Goal: Use online tool/utility: Use online tool/utility

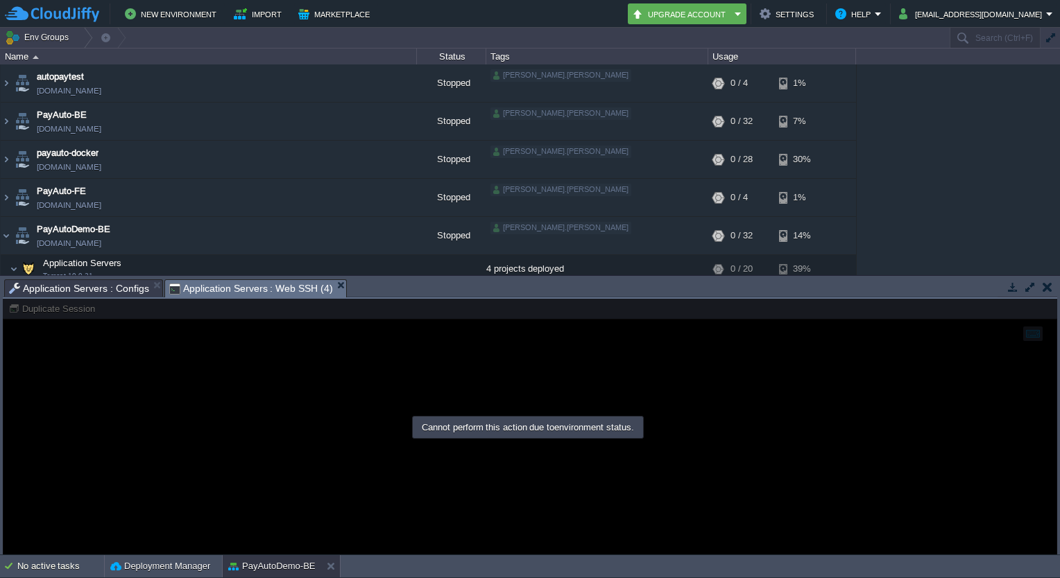
scroll to position [128, 0]
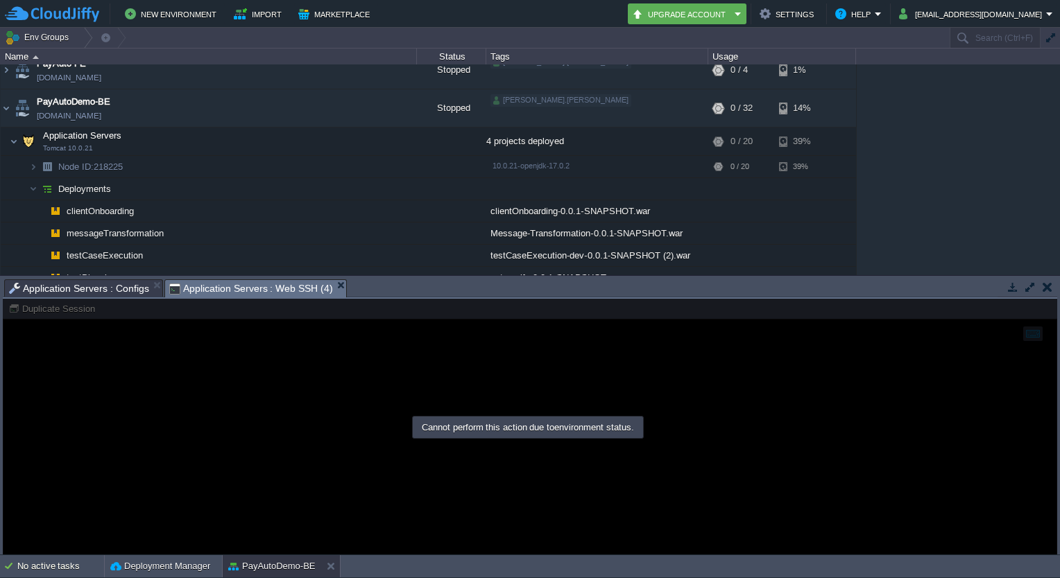
click at [75, 309] on div at bounding box center [530, 427] width 1054 height 257
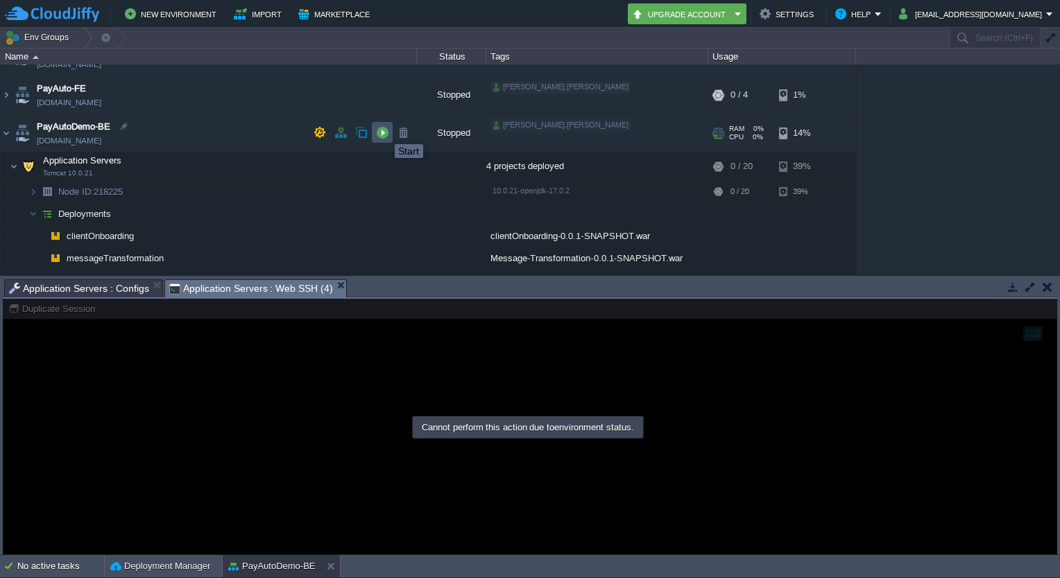
click at [384, 132] on button "button" at bounding box center [382, 132] width 12 height 12
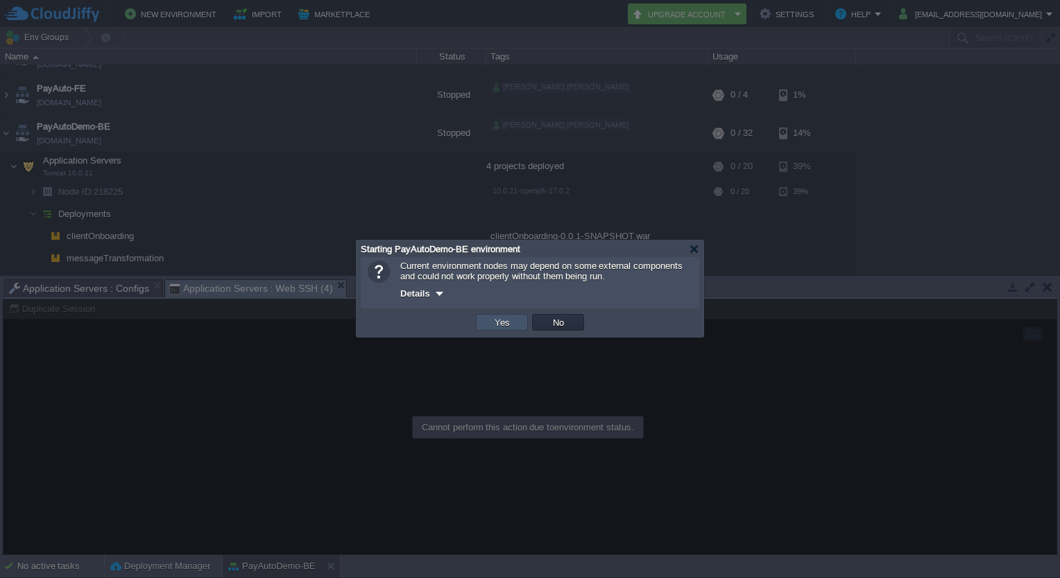
click at [500, 320] on button "Yes" at bounding box center [502, 322] width 24 height 12
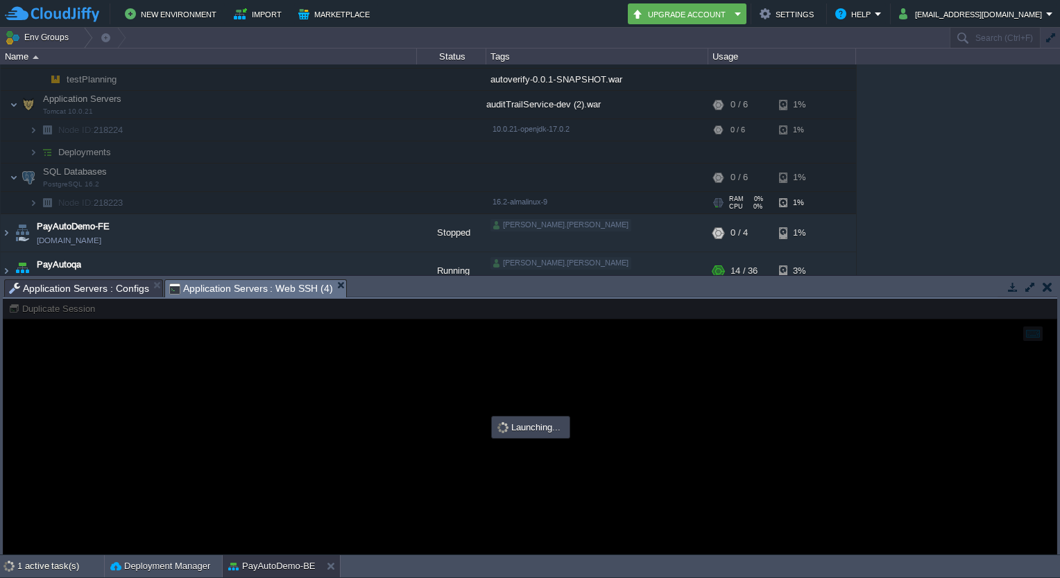
scroll to position [329, 0]
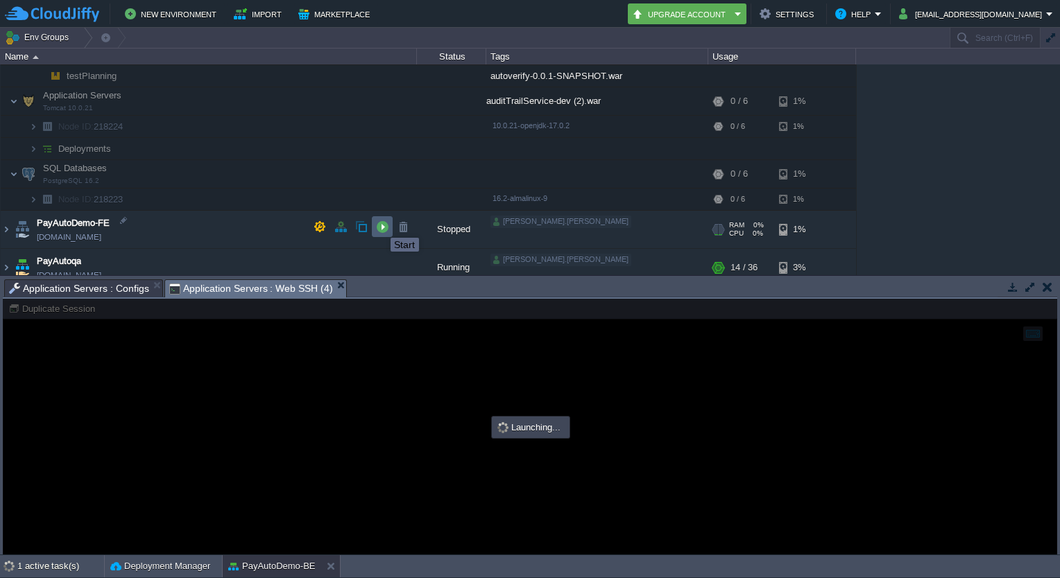
click at [380, 225] on button "button" at bounding box center [382, 227] width 12 height 12
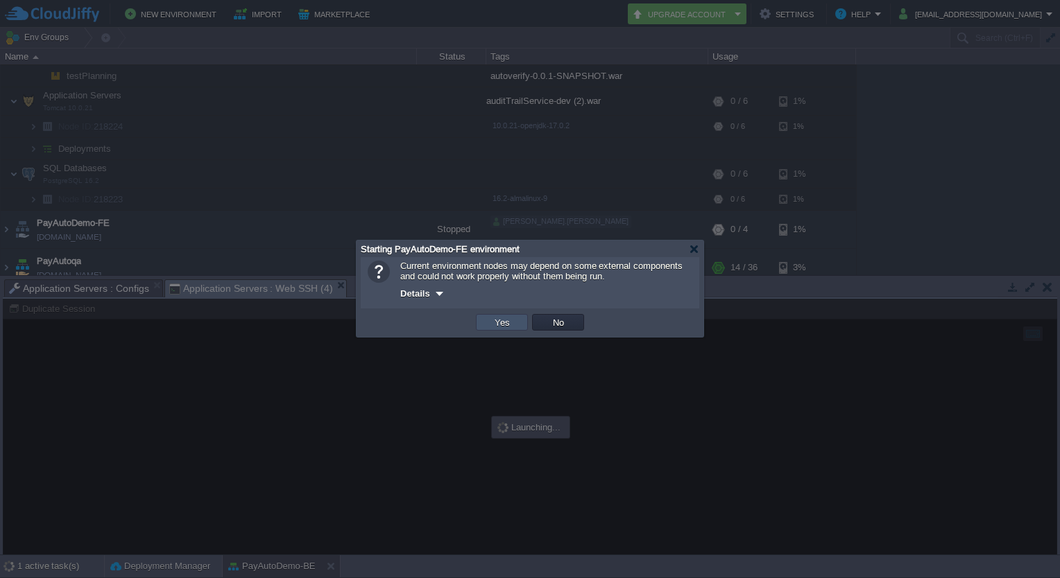
click at [495, 324] on button "Yes" at bounding box center [502, 322] width 24 height 12
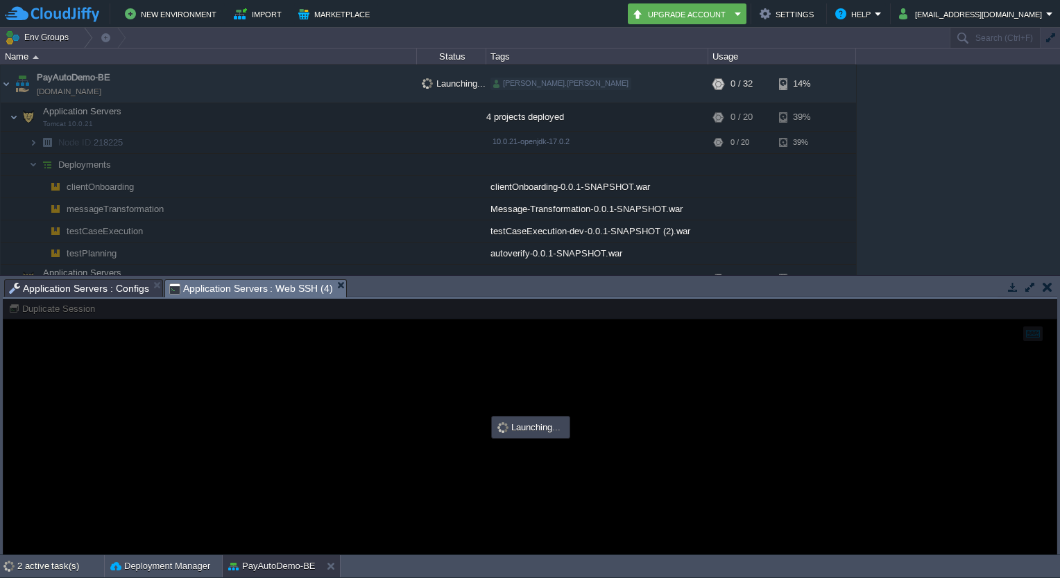
scroll to position [148, 0]
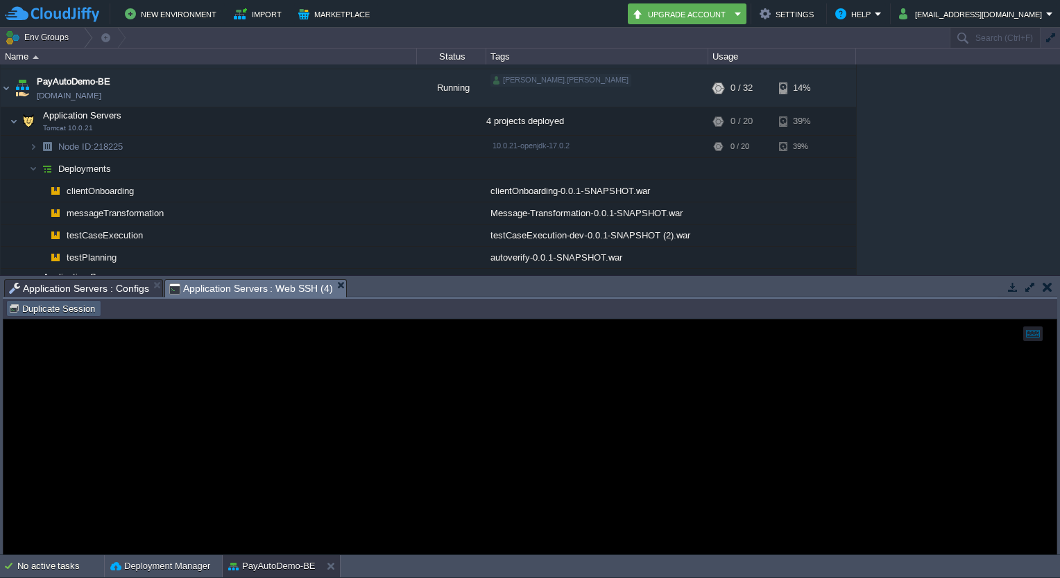
click at [83, 314] on button "Duplicate Session" at bounding box center [53, 308] width 91 height 12
type input "#000000"
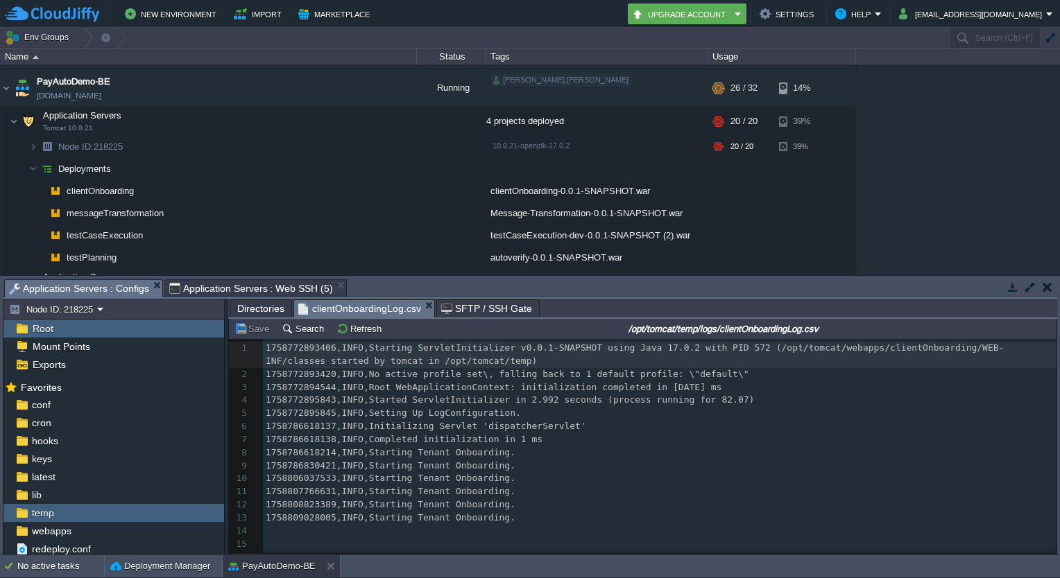
click at [94, 288] on span "Application Servers : Configs" at bounding box center [79, 288] width 140 height 17
click at [357, 334] on button "Refresh" at bounding box center [360, 329] width 49 height 12
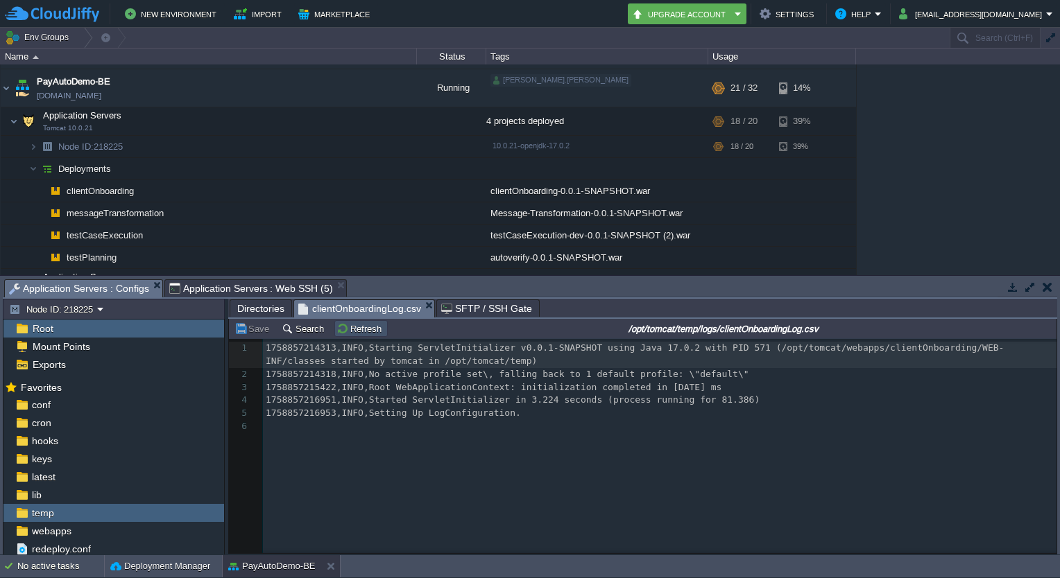
click at [355, 326] on button "Refresh" at bounding box center [360, 329] width 49 height 12
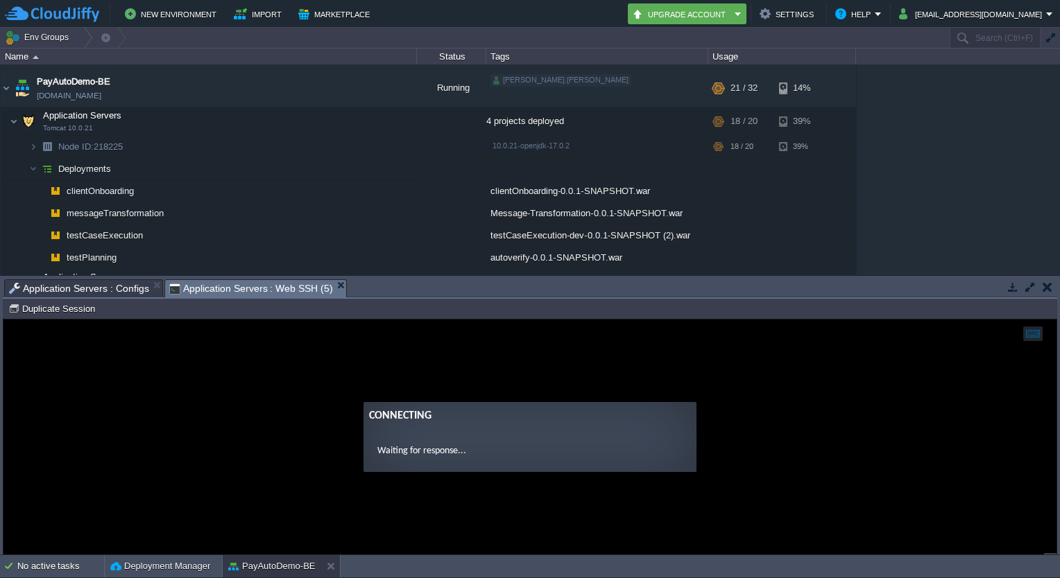
click at [269, 289] on span "Application Servers : Web SSH (5)" at bounding box center [251, 288] width 164 height 17
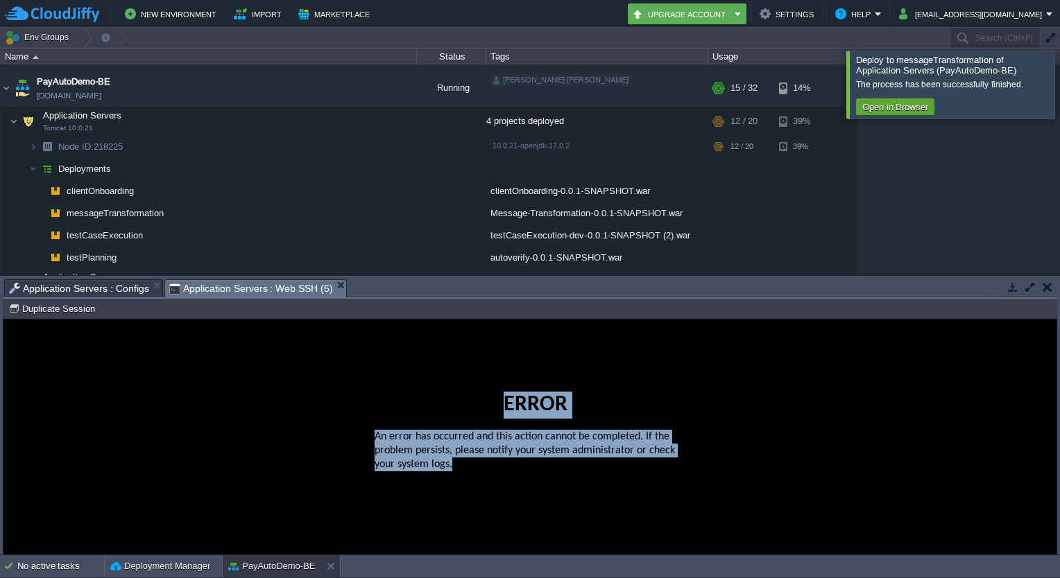
drag, startPoint x: 312, startPoint y: 406, endPoint x: 484, endPoint y: 492, distance: 192.3
click at [484, 492] on div "Error An error has occurred and this action cannot be completed. If the problem…" at bounding box center [529, 437] width 1053 height 113
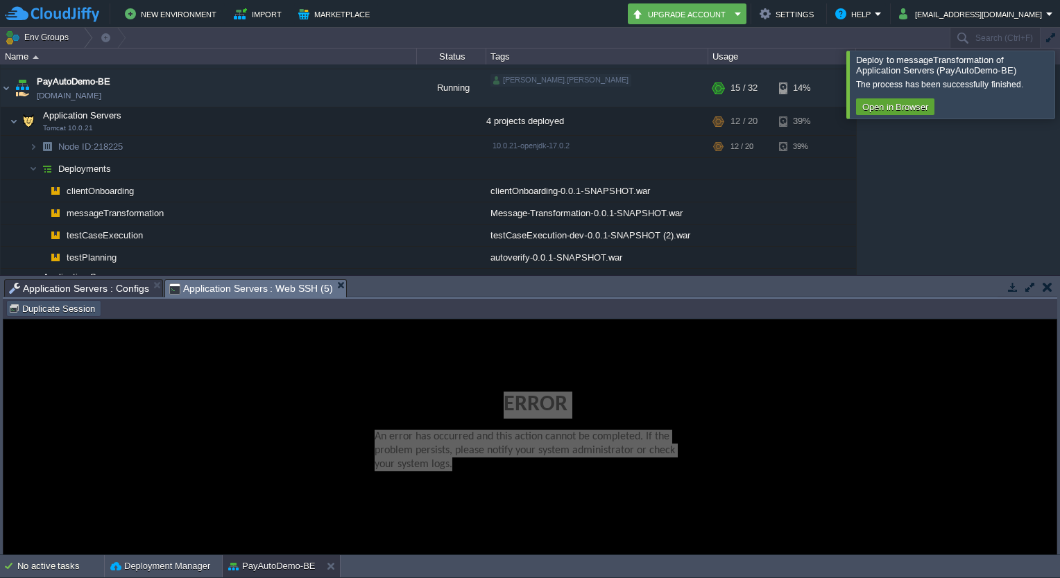
click at [80, 309] on button "Duplicate Session" at bounding box center [53, 308] width 91 height 12
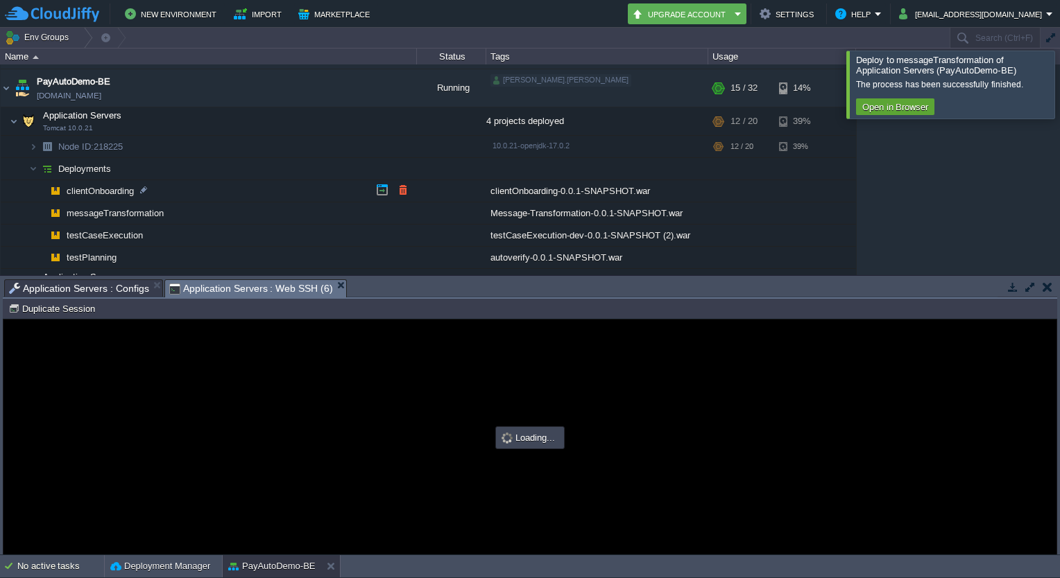
type input "#000000"
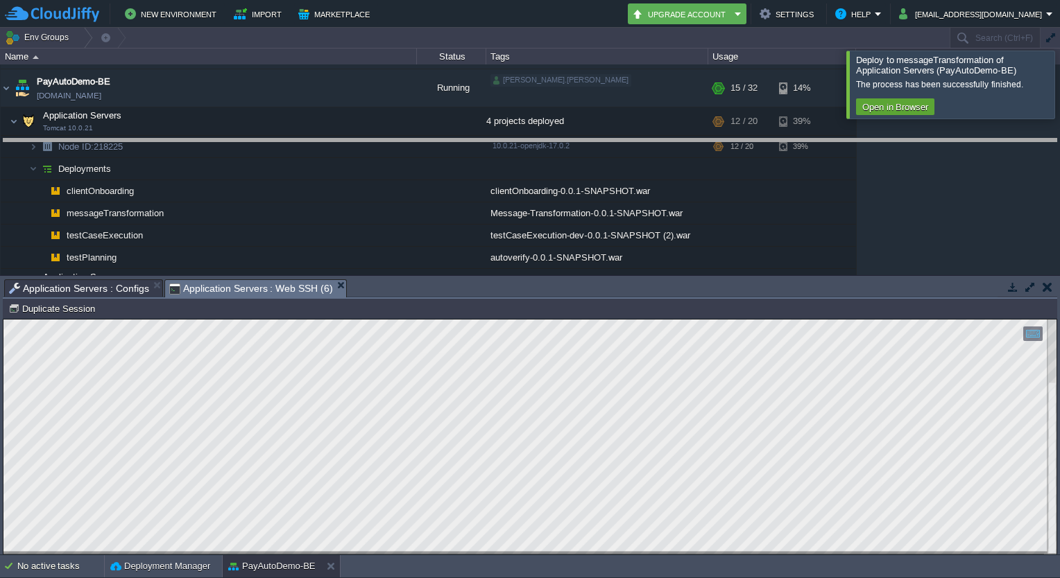
drag, startPoint x: 397, startPoint y: 286, endPoint x: 408, endPoint y: 146, distance: 140.6
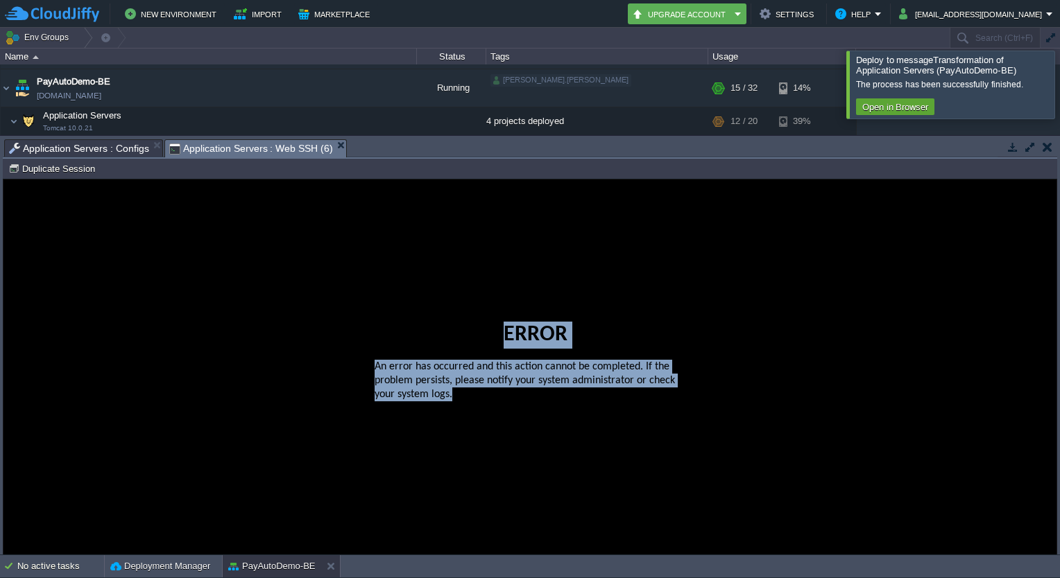
drag, startPoint x: 263, startPoint y: 240, endPoint x: 470, endPoint y: 462, distance: 303.8
click at [470, 462] on guac-modal "Error An error has occurred and this action cannot be completed. If the problem…" at bounding box center [529, 367] width 1053 height 375
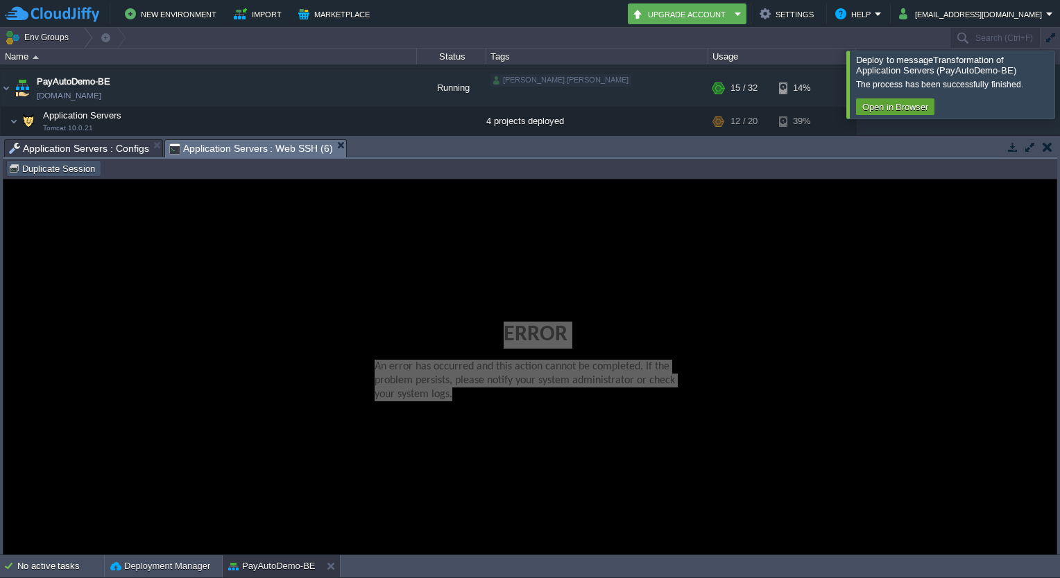
click at [78, 171] on button "Duplicate Session" at bounding box center [53, 168] width 91 height 12
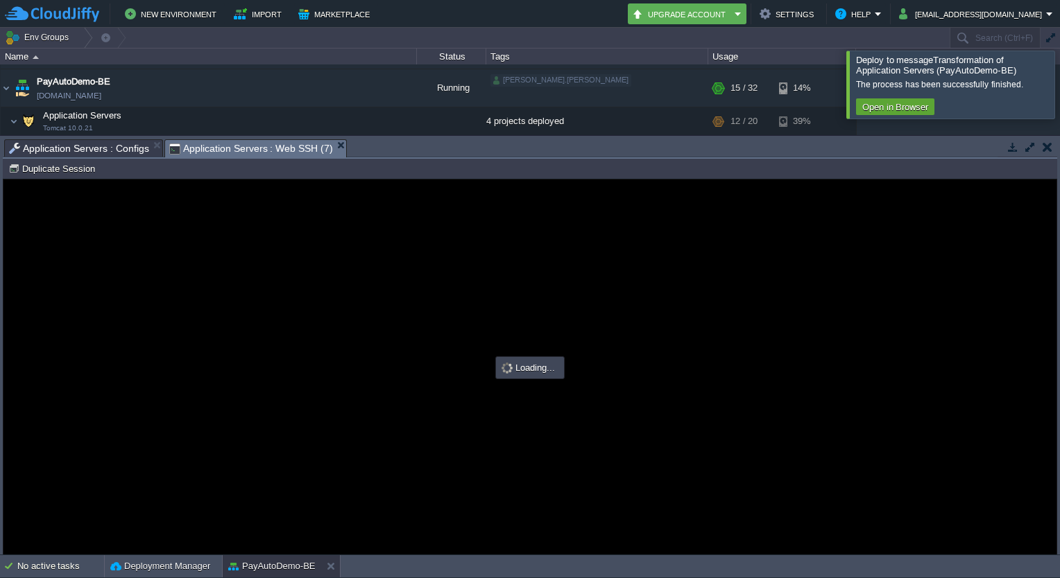
type input "#000000"
